Goal: Browse casually

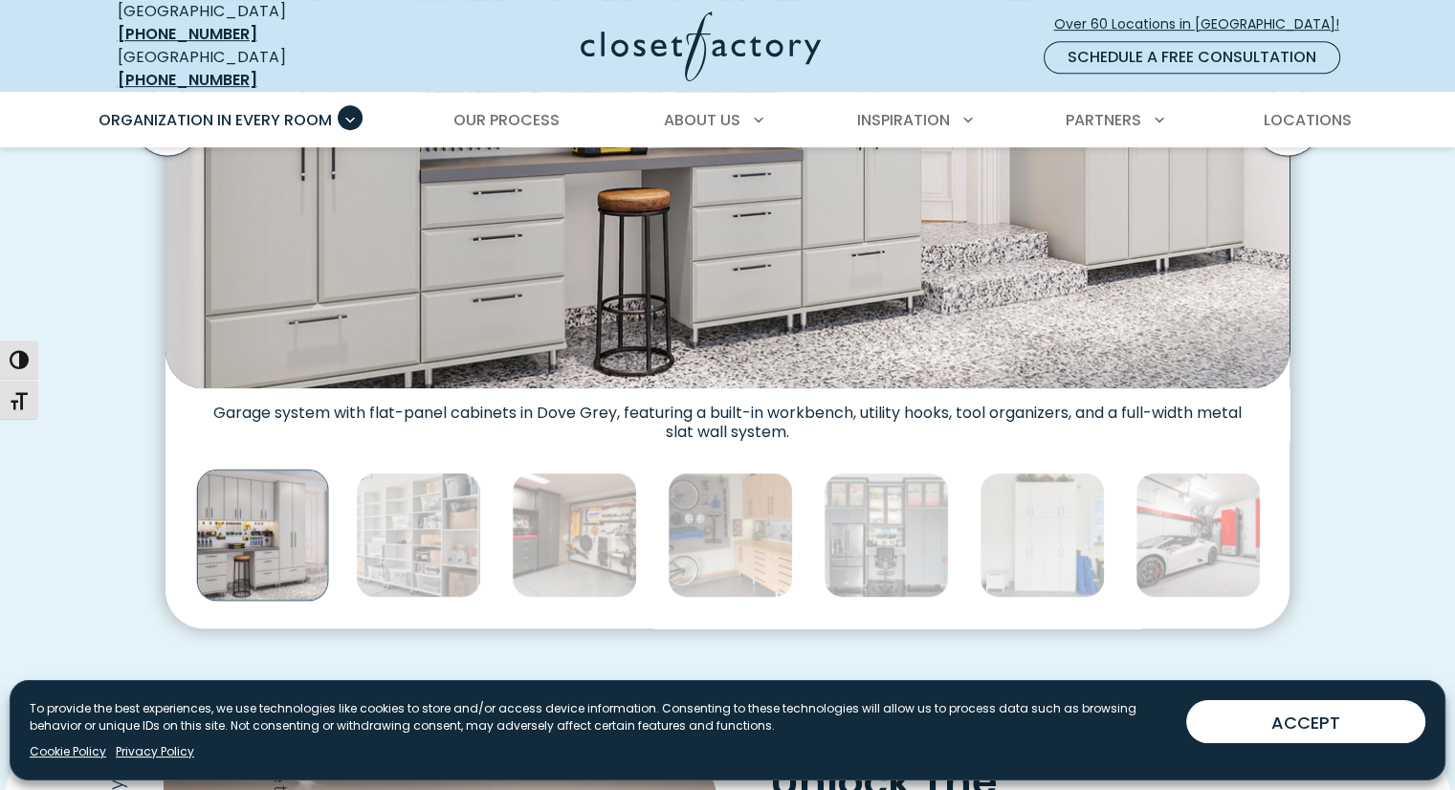
scroll to position [938, 0]
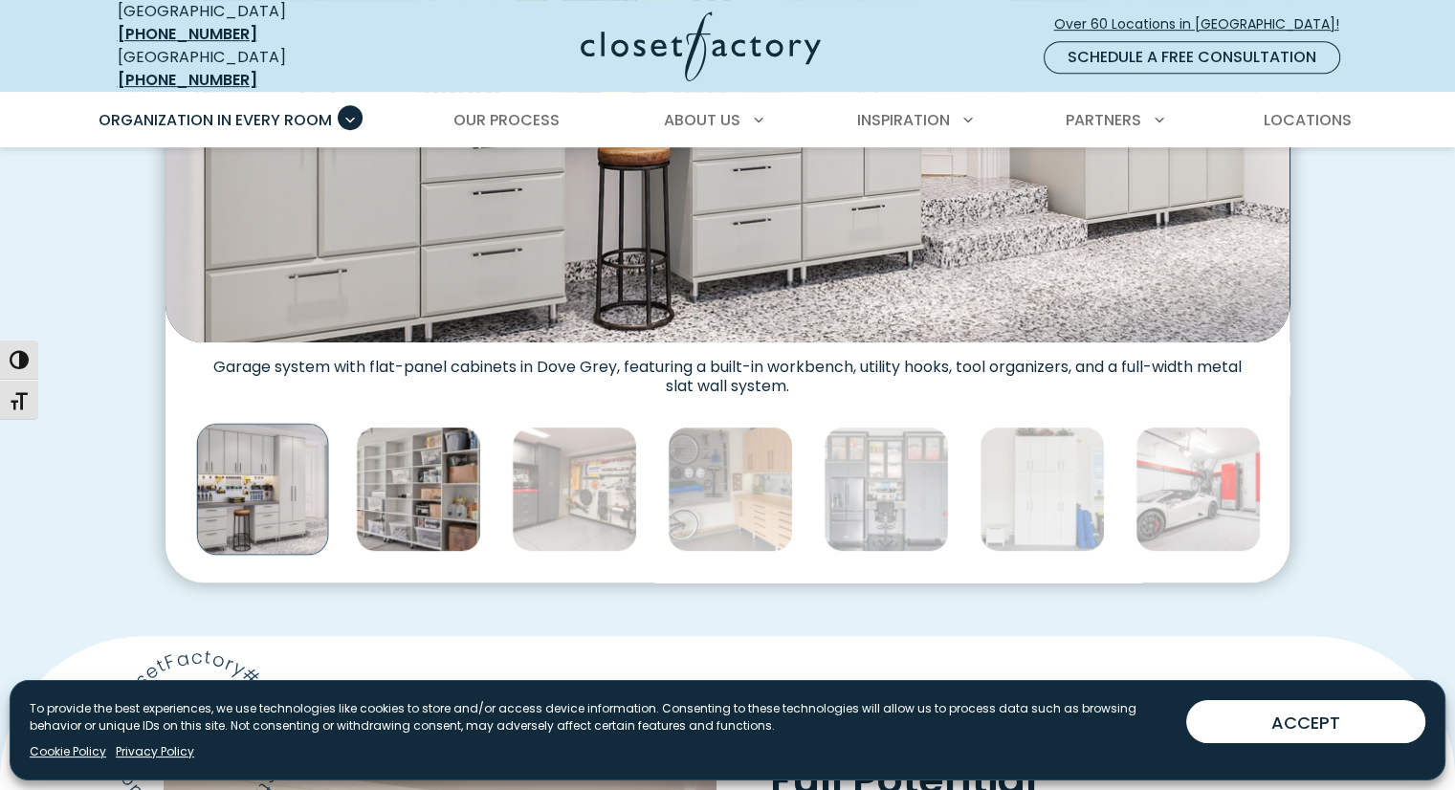
drag, startPoint x: 436, startPoint y: 487, endPoint x: 504, endPoint y: 488, distance: 67.9
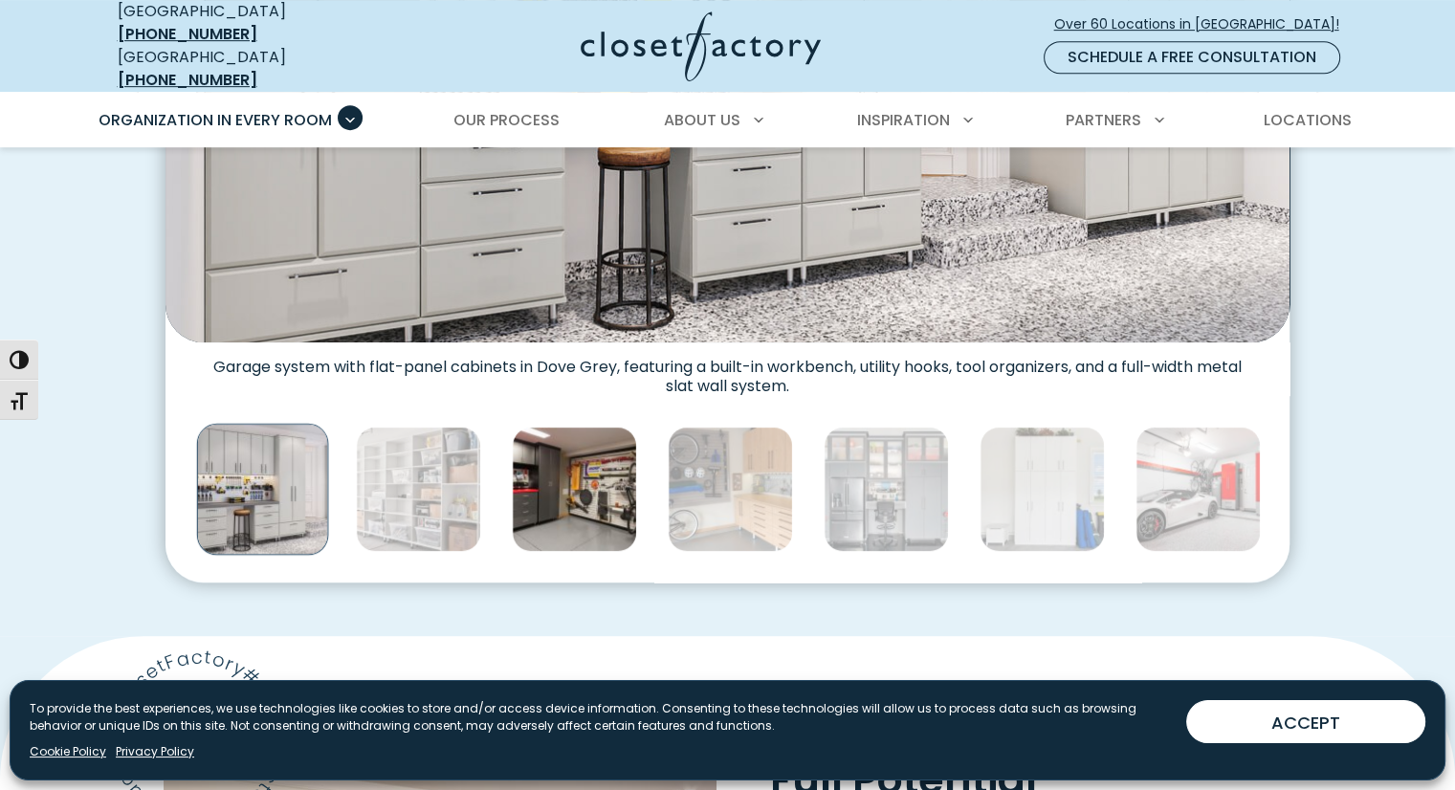
click at [436, 488] on img "Thumbnail Gallery" at bounding box center [418, 489] width 125 height 125
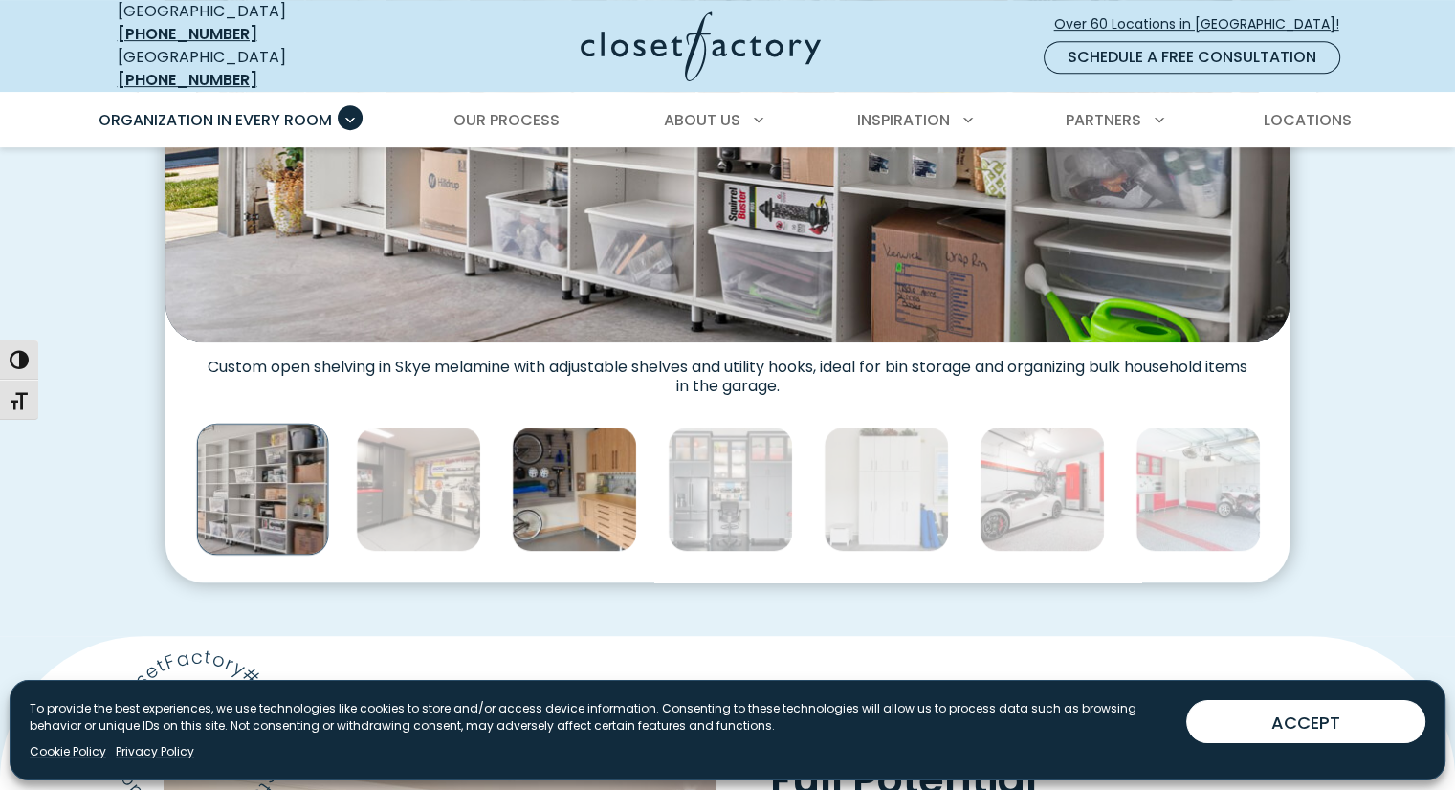
click at [532, 487] on img "Thumbnail Gallery" at bounding box center [574, 489] width 125 height 125
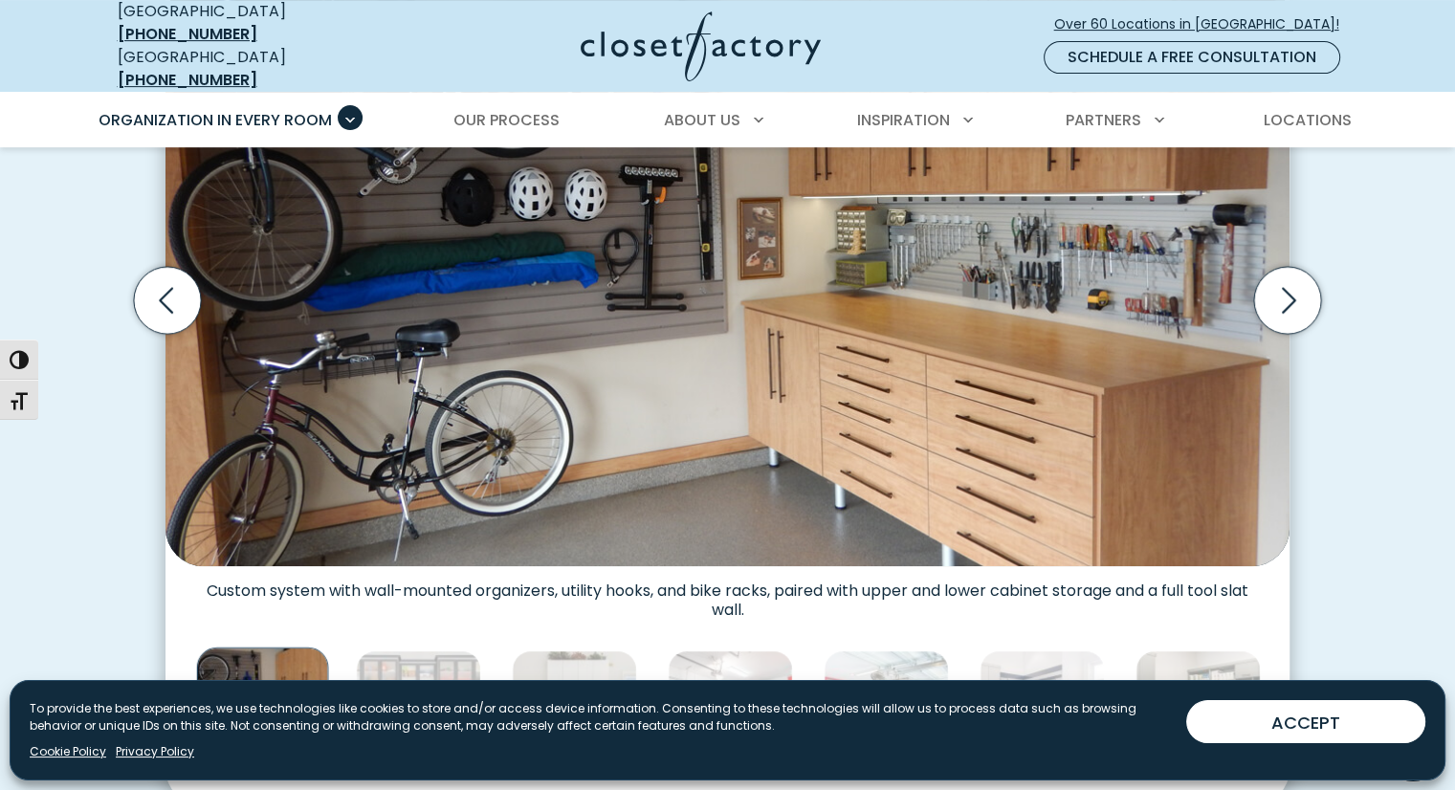
scroll to position [706, 0]
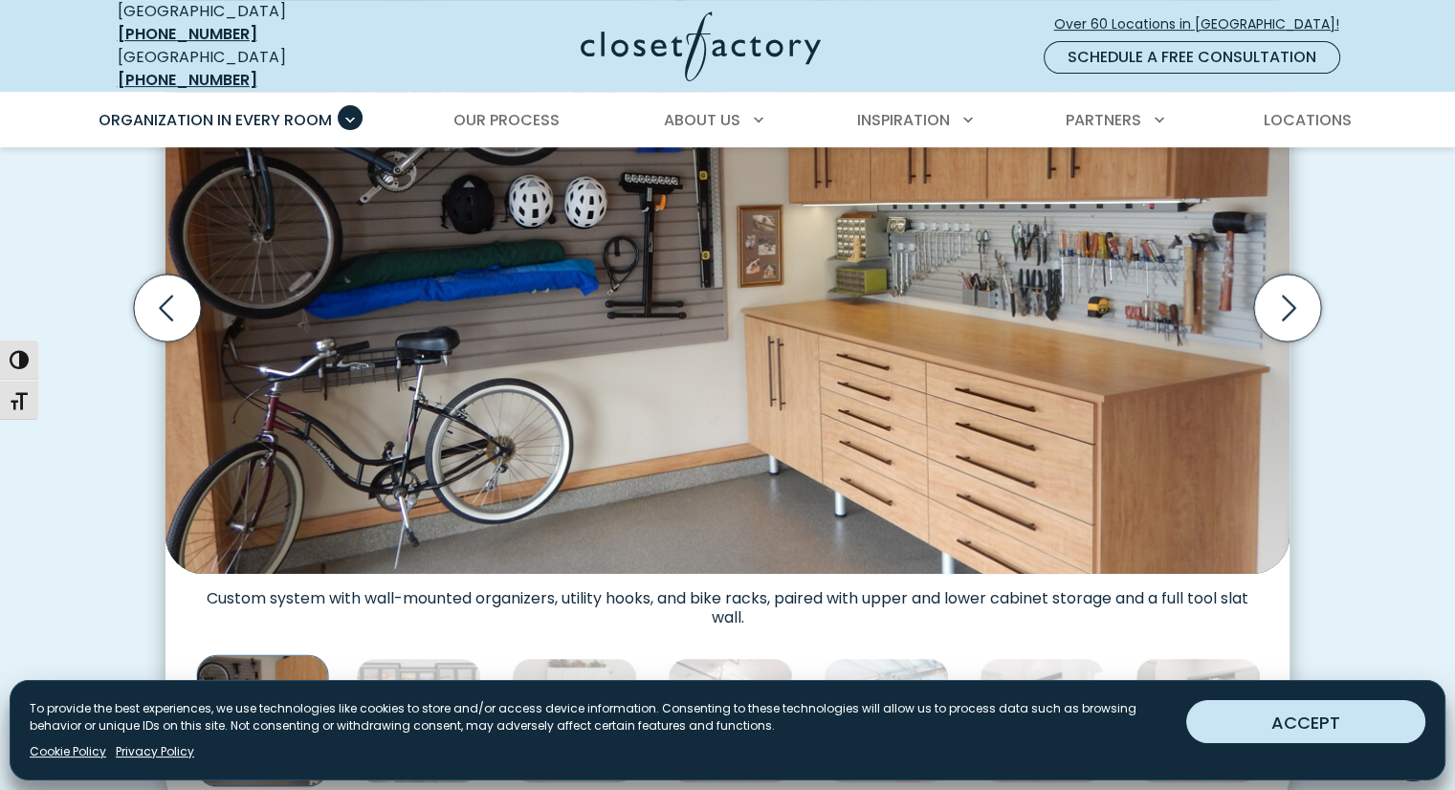
click at [1310, 708] on button "ACCEPT" at bounding box center [1305, 721] width 239 height 43
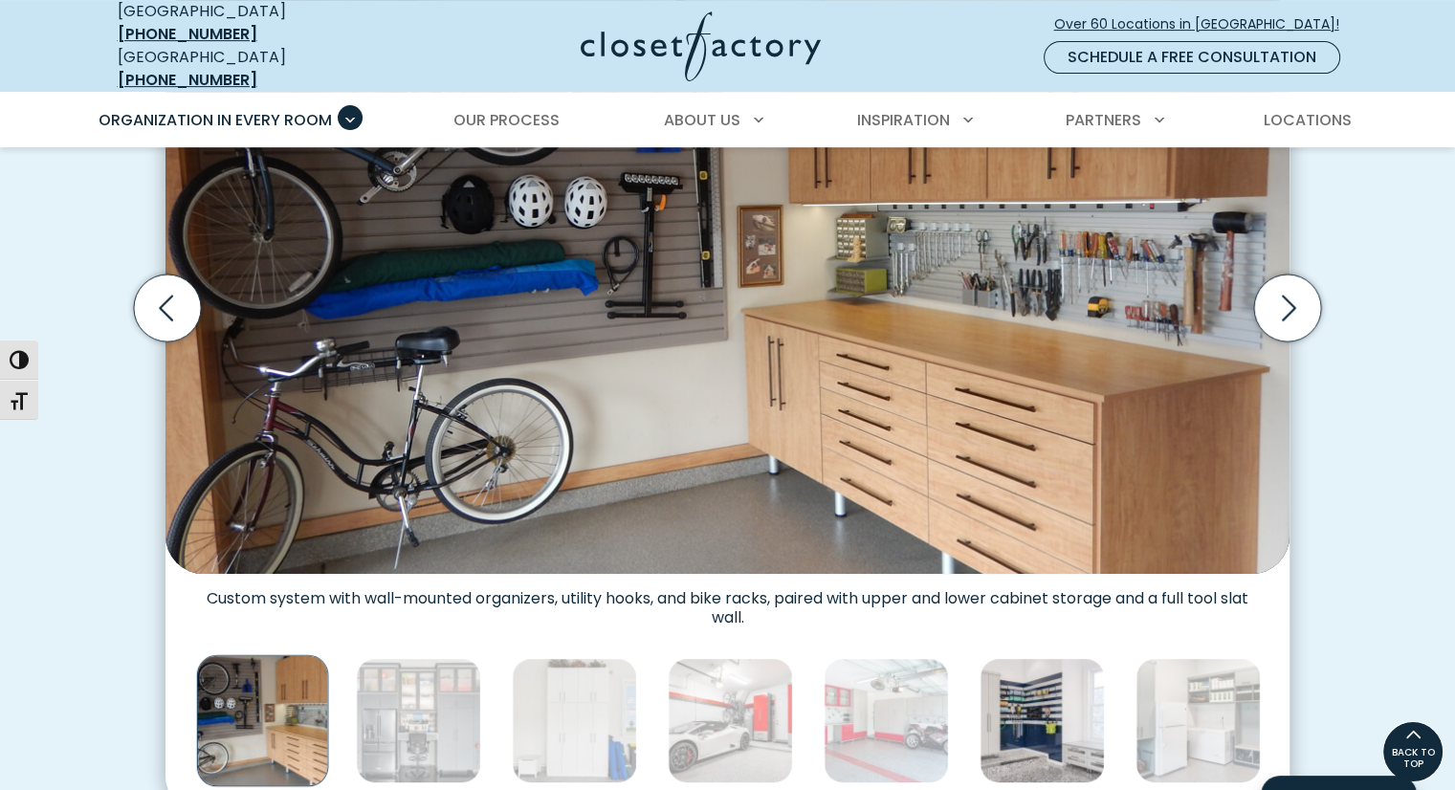
click at [1068, 713] on img "Thumbnail Gallery" at bounding box center [1042, 720] width 125 height 125
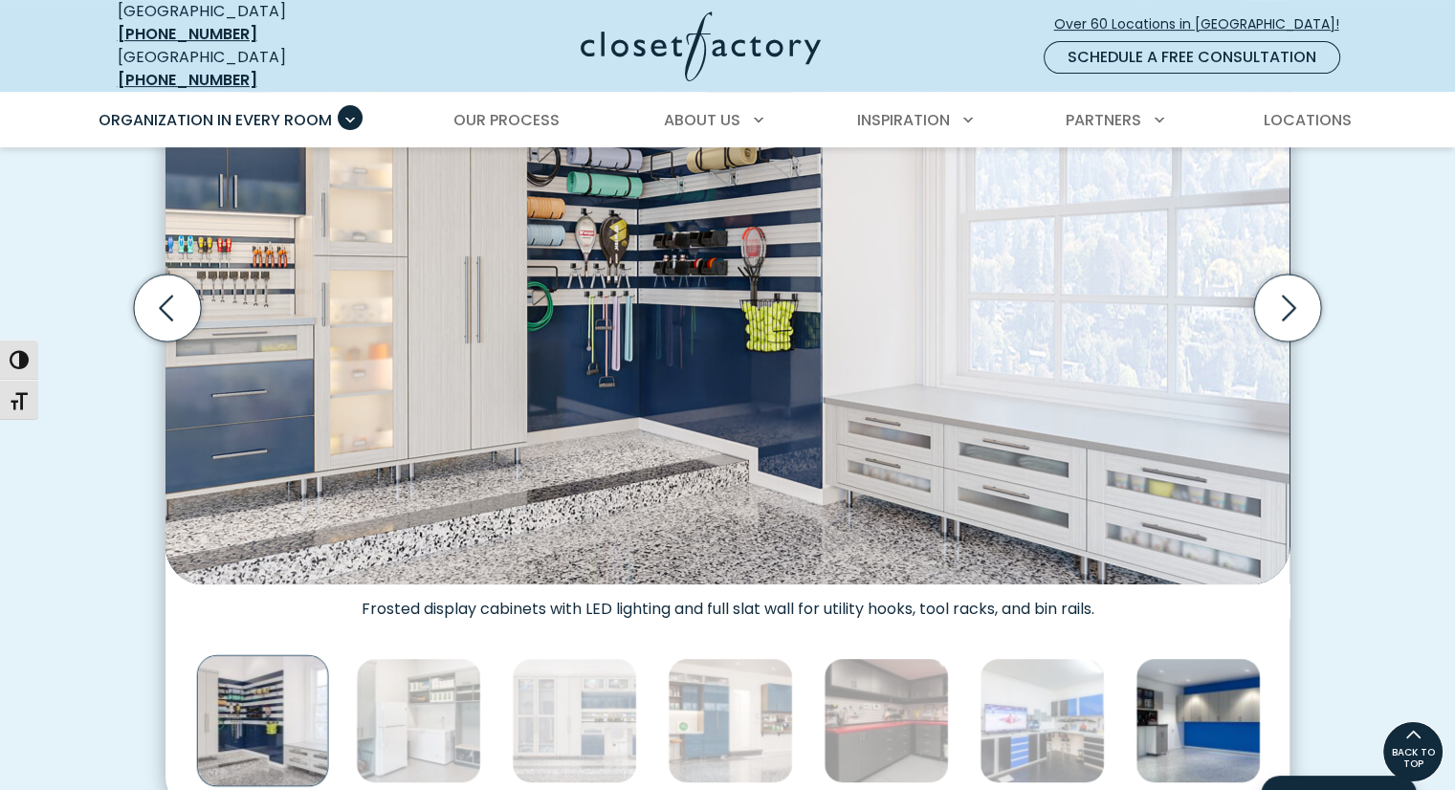
click at [1156, 706] on img "Thumbnail Gallery" at bounding box center [1198, 720] width 125 height 125
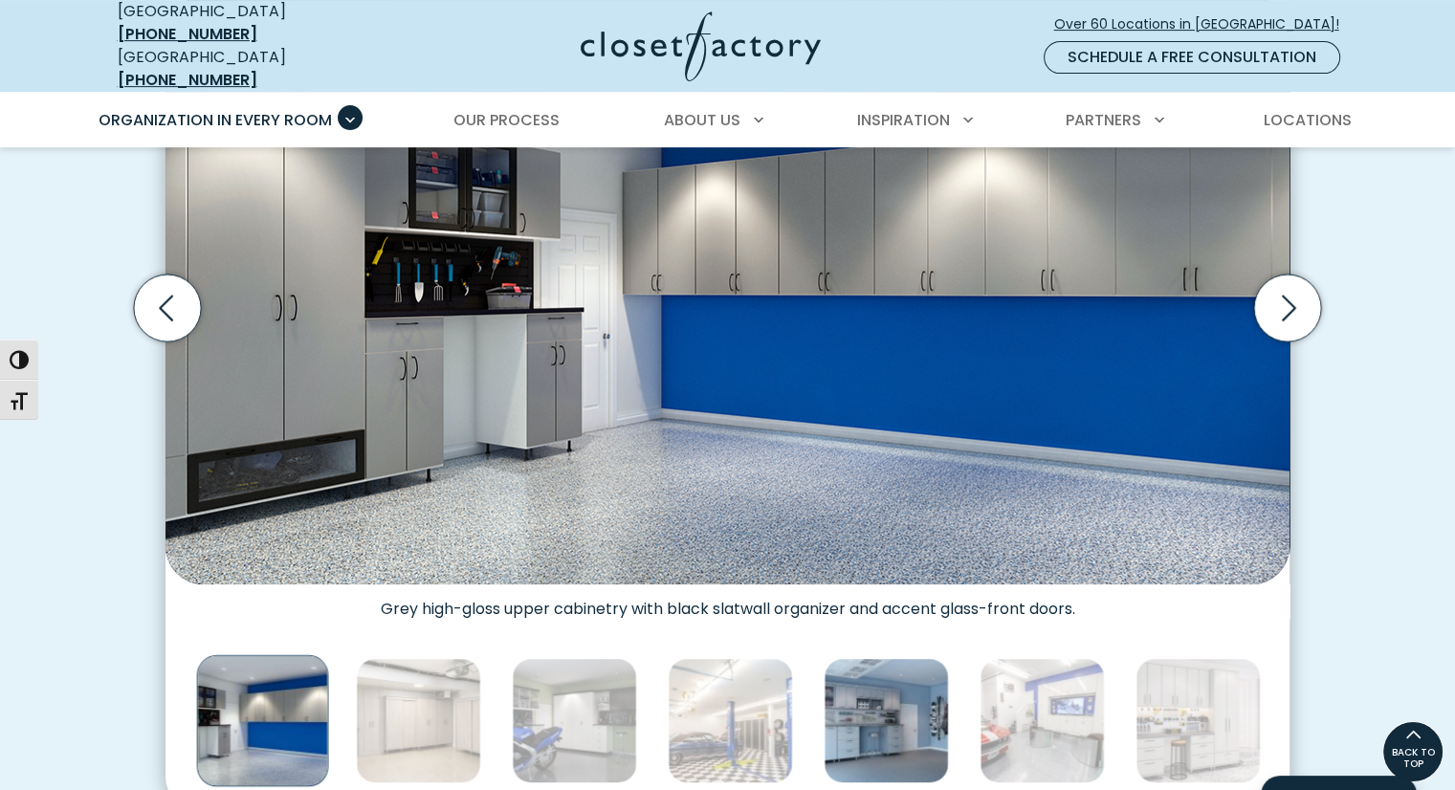
click at [875, 725] on img "Thumbnail Gallery" at bounding box center [886, 720] width 125 height 125
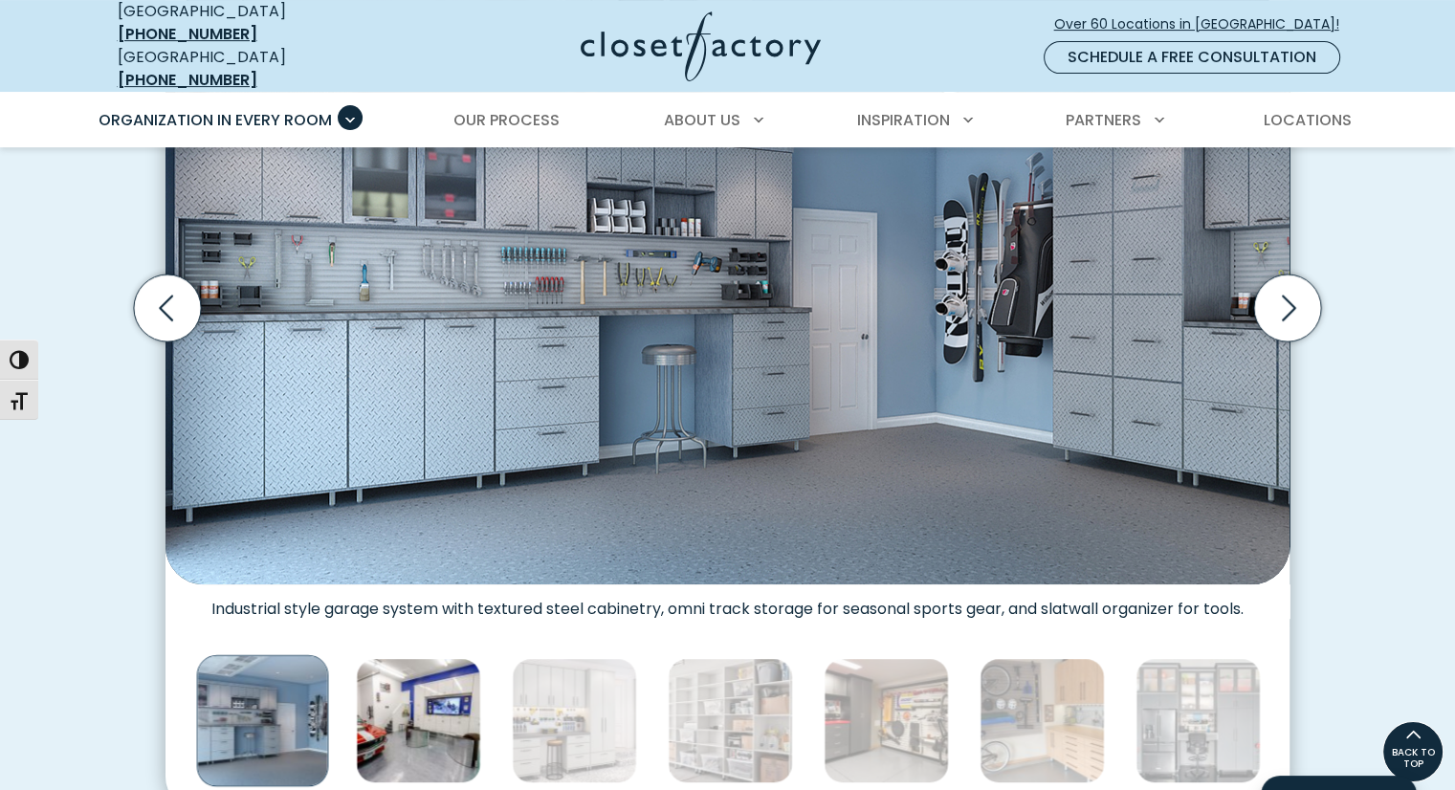
click at [401, 738] on img "Thumbnail Gallery" at bounding box center [418, 720] width 125 height 125
